Goal: Information Seeking & Learning: Learn about a topic

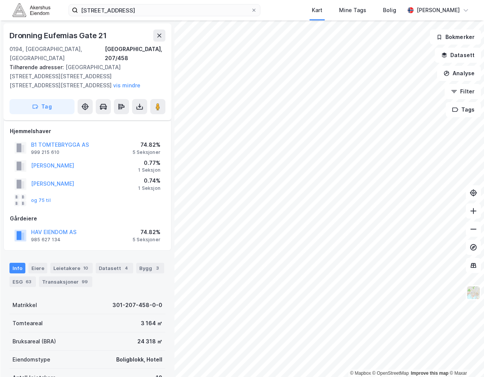
scroll to position [28, 0]
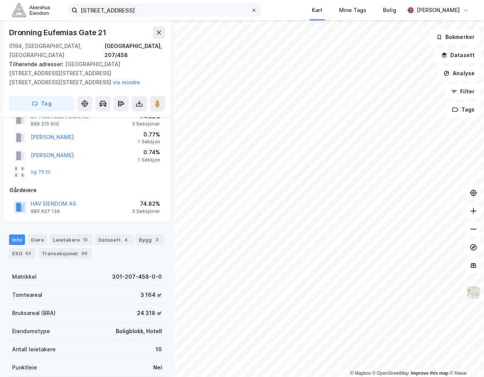
click at [256, 9] on icon at bounding box center [254, 10] width 5 height 5
click at [251, 9] on input "[STREET_ADDRESS]" at bounding box center [164, 10] width 173 height 11
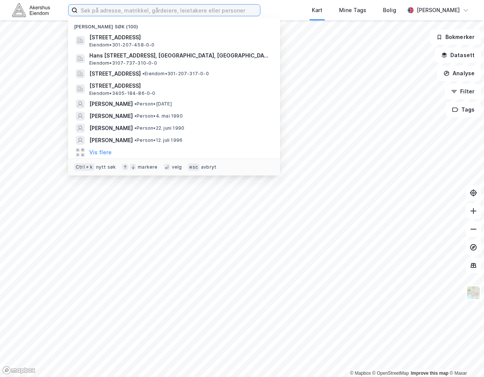
click at [235, 10] on input at bounding box center [169, 10] width 182 height 11
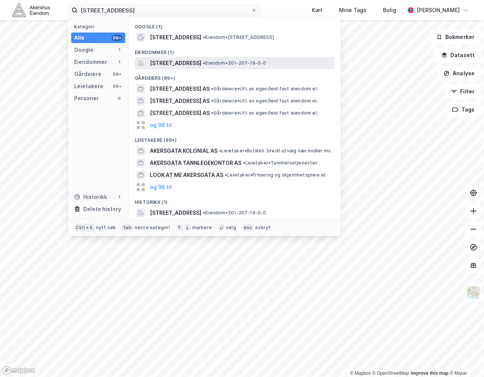
click at [195, 59] on span "[STREET_ADDRESS]" at bounding box center [175, 63] width 51 height 9
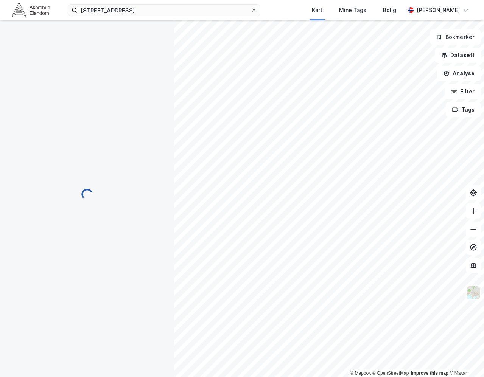
scroll to position [28, 0]
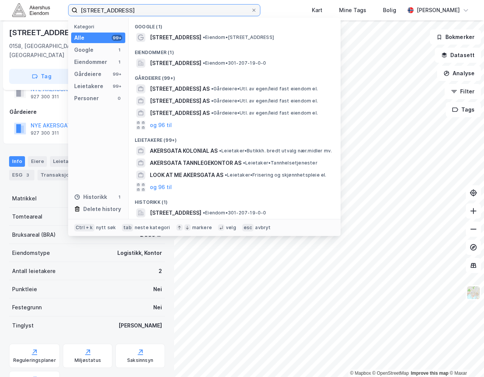
drag, startPoint x: 157, startPoint y: 7, endPoint x: -57, endPoint y: 26, distance: 214.6
click at [0, 26] on html "[STREET_ADDRESS] Kategori Alle 99+ Google 1 Eiendommer 1 Gårdeiere 99+ Leietake…" at bounding box center [242, 188] width 484 height 377
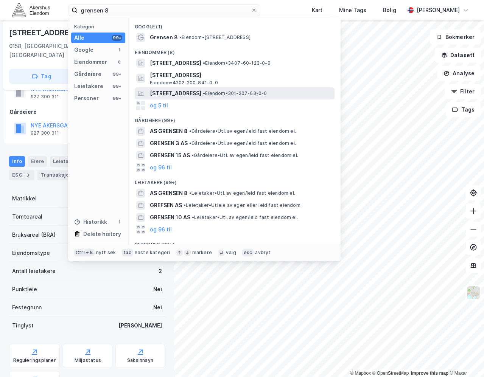
click at [201, 92] on span "[STREET_ADDRESS]" at bounding box center [175, 93] width 51 height 9
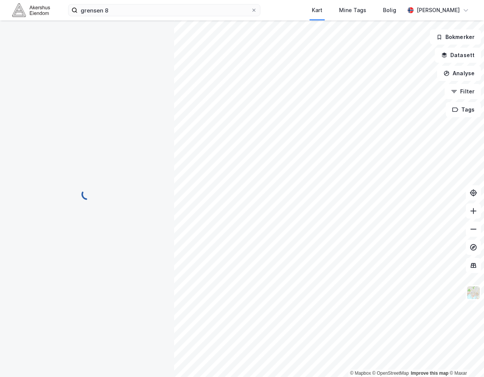
scroll to position [28, 0]
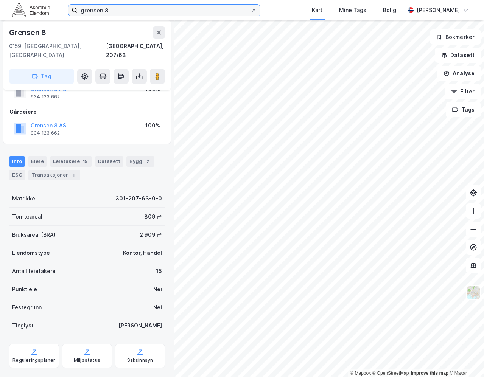
drag, startPoint x: 125, startPoint y: 9, endPoint x: -20, endPoint y: 20, distance: 145.6
click at [0, 20] on html "grensen 8 Kart Mine Tags Bolig [PERSON_NAME] © Mapbox © OpenStreetMap Improve t…" at bounding box center [242, 188] width 484 height 377
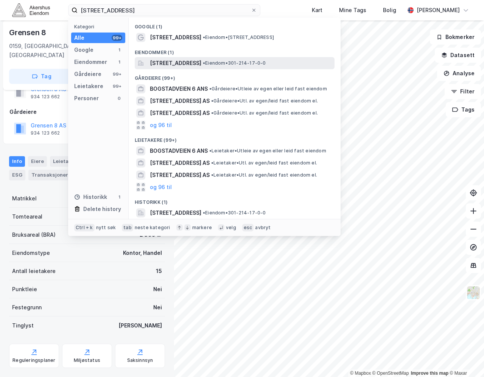
click at [201, 59] on span "[STREET_ADDRESS]" at bounding box center [175, 63] width 51 height 9
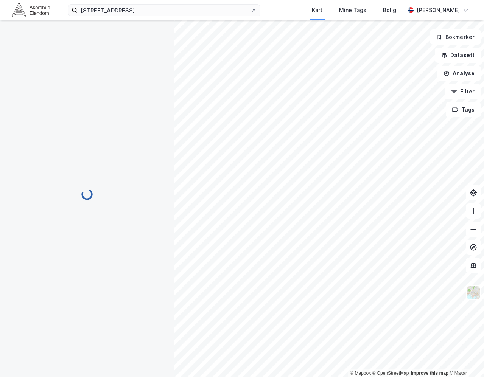
scroll to position [28, 0]
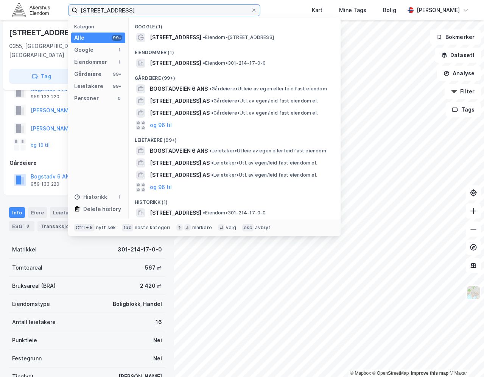
drag, startPoint x: 132, startPoint y: 9, endPoint x: -23, endPoint y: 19, distance: 155.8
click at [0, 19] on html "[STREET_ADDRESS] Kategori Alle 99+ Google 1 Eiendommer 1 Gårdeiere 99+ Leietake…" at bounding box center [242, 188] width 484 height 377
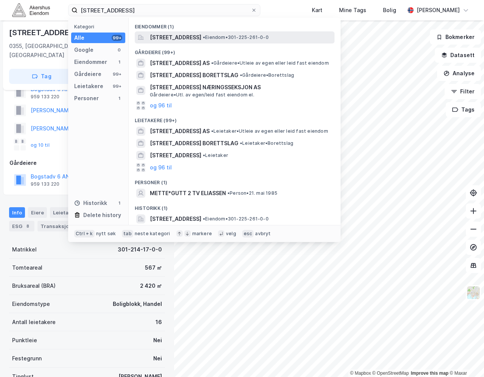
click at [180, 34] on span "[STREET_ADDRESS]" at bounding box center [175, 37] width 51 height 9
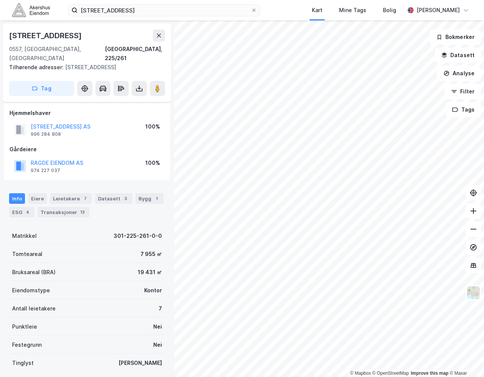
scroll to position [28, 0]
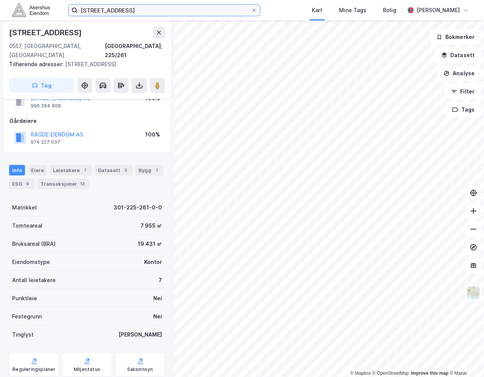
drag, startPoint x: 133, startPoint y: 9, endPoint x: 51, endPoint y: 14, distance: 81.9
click at [51, 14] on div "[STREET_ADDRESS] Kart Mine Tags Bolig [PERSON_NAME]" at bounding box center [242, 10] width 484 height 20
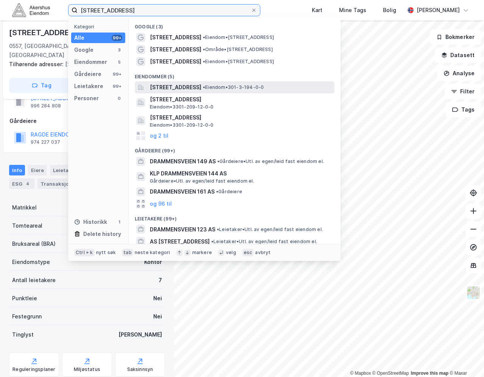
type input "[STREET_ADDRESS]"
click at [182, 85] on span "[STREET_ADDRESS]" at bounding box center [175, 87] width 51 height 9
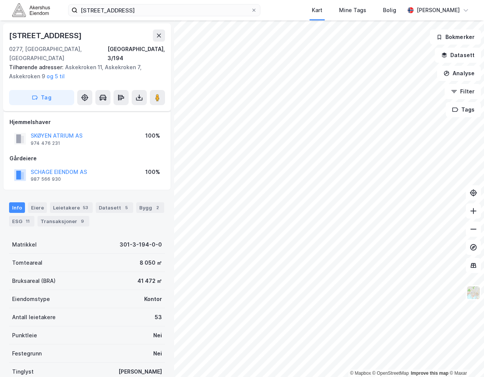
scroll to position [28, 0]
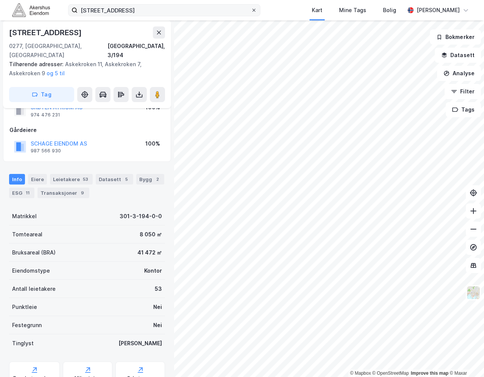
click at [256, 11] on icon at bounding box center [254, 10] width 5 height 5
click at [251, 11] on input "[STREET_ADDRESS]" at bounding box center [164, 10] width 173 height 11
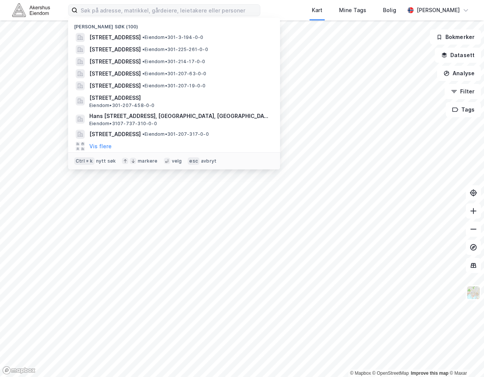
click at [282, 10] on div "Nylige søk (100) [STREET_ADDRESS] • Eiendom • 301-3-194-0-0 [STREET_ADDRESS] • …" at bounding box center [242, 10] width 484 height 20
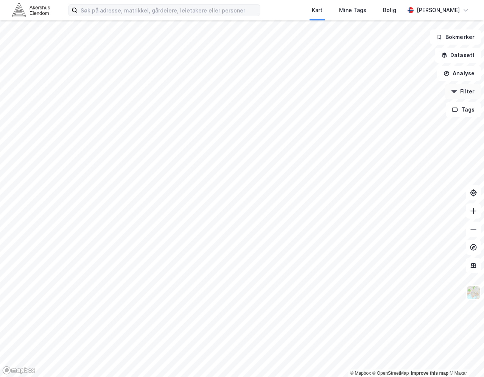
click at [470, 88] on button "Filter" at bounding box center [462, 91] width 36 height 15
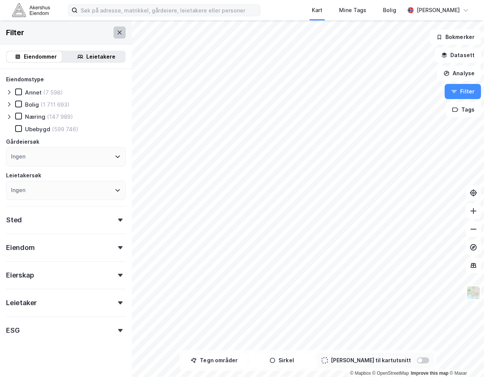
click at [113, 34] on button at bounding box center [119, 32] width 12 height 12
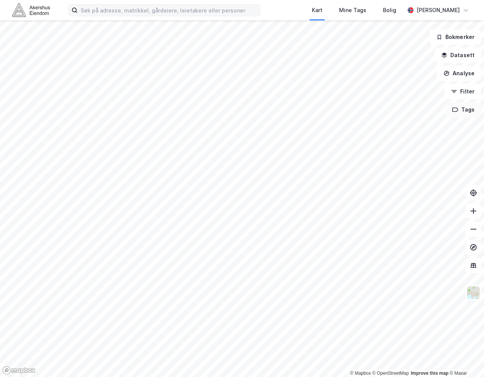
click at [474, 112] on button "Tags" at bounding box center [463, 109] width 35 height 15
click at [457, 110] on icon "button" at bounding box center [455, 110] width 6 height 6
click at [452, 37] on button "Bokmerker" at bounding box center [455, 37] width 51 height 15
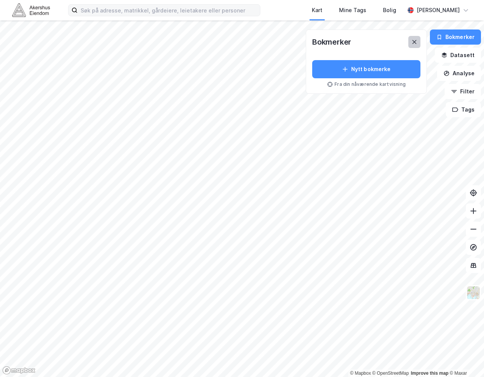
click at [411, 40] on button at bounding box center [414, 42] width 12 height 12
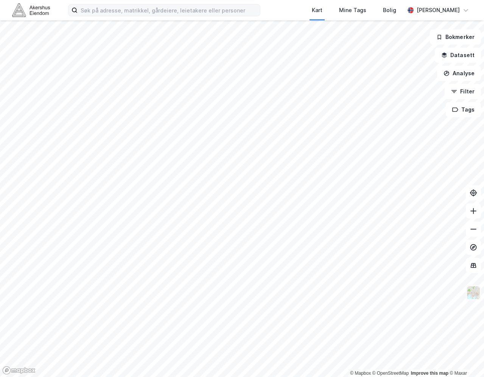
click at [476, 295] on img at bounding box center [473, 293] width 14 height 14
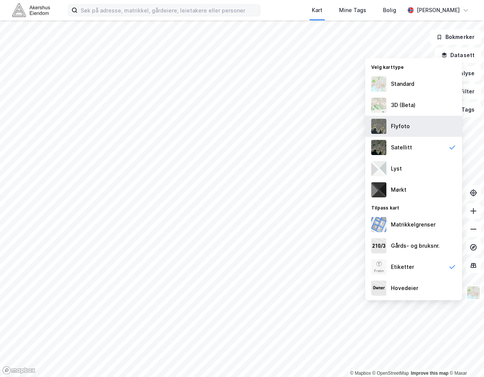
click at [421, 131] on div "Flyfoto" at bounding box center [413, 126] width 97 height 21
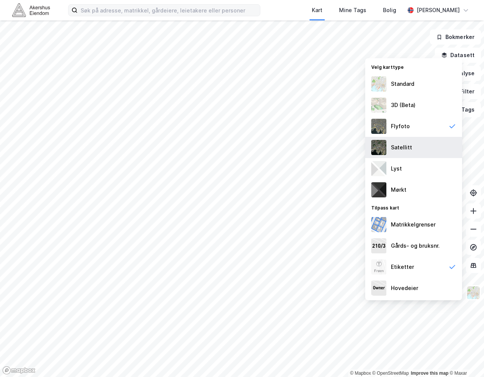
click at [398, 141] on div "Satellitt" at bounding box center [413, 147] width 97 height 21
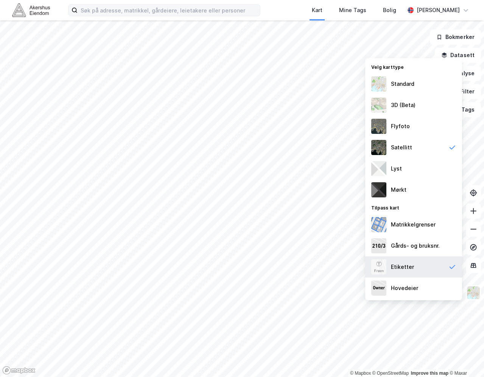
click at [406, 266] on div "Etiketter" at bounding box center [402, 267] width 23 height 9
click at [470, 112] on button "Tags" at bounding box center [463, 109] width 35 height 15
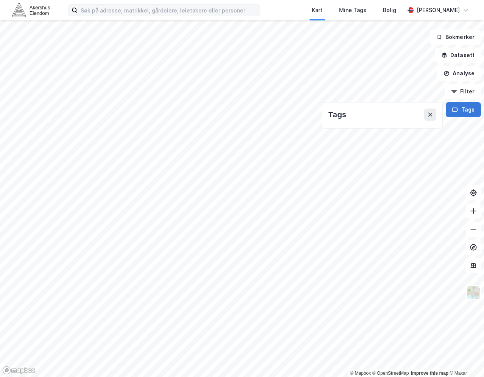
click at [470, 112] on button "Tags" at bounding box center [463, 109] width 35 height 15
click at [135, 17] on div "Kart Mine Tags Bolig [PERSON_NAME]" at bounding box center [242, 10] width 484 height 20
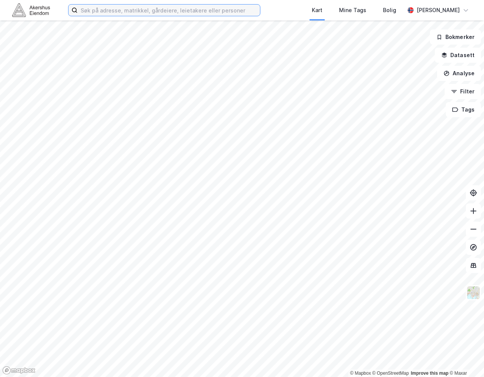
click at [135, 12] on input at bounding box center [169, 10] width 182 height 11
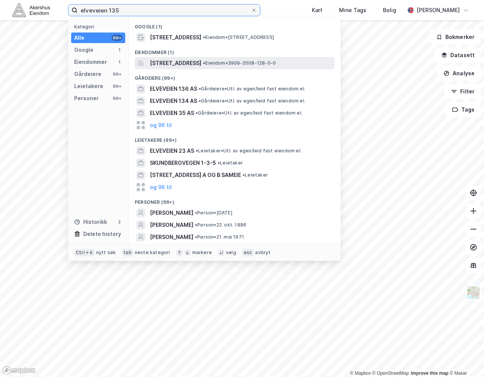
type input "elveveien 135"
click at [200, 65] on span "[STREET_ADDRESS]" at bounding box center [175, 63] width 51 height 9
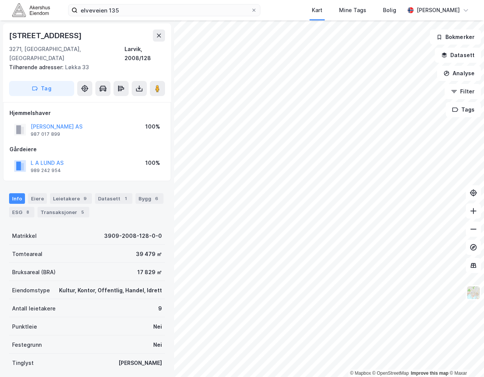
scroll to position [28, 0]
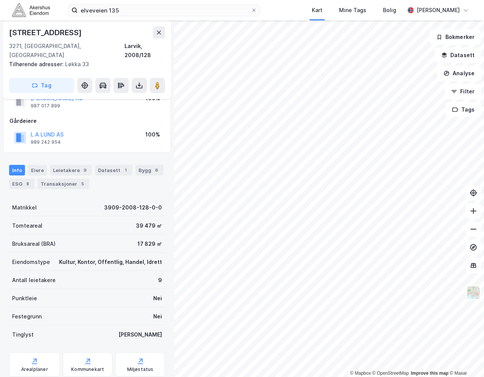
click at [287, 14] on div "elveveien 135 Kart Mine Tags Bolig [PERSON_NAME]" at bounding box center [242, 10] width 484 height 20
